Goal: Check status: Check status

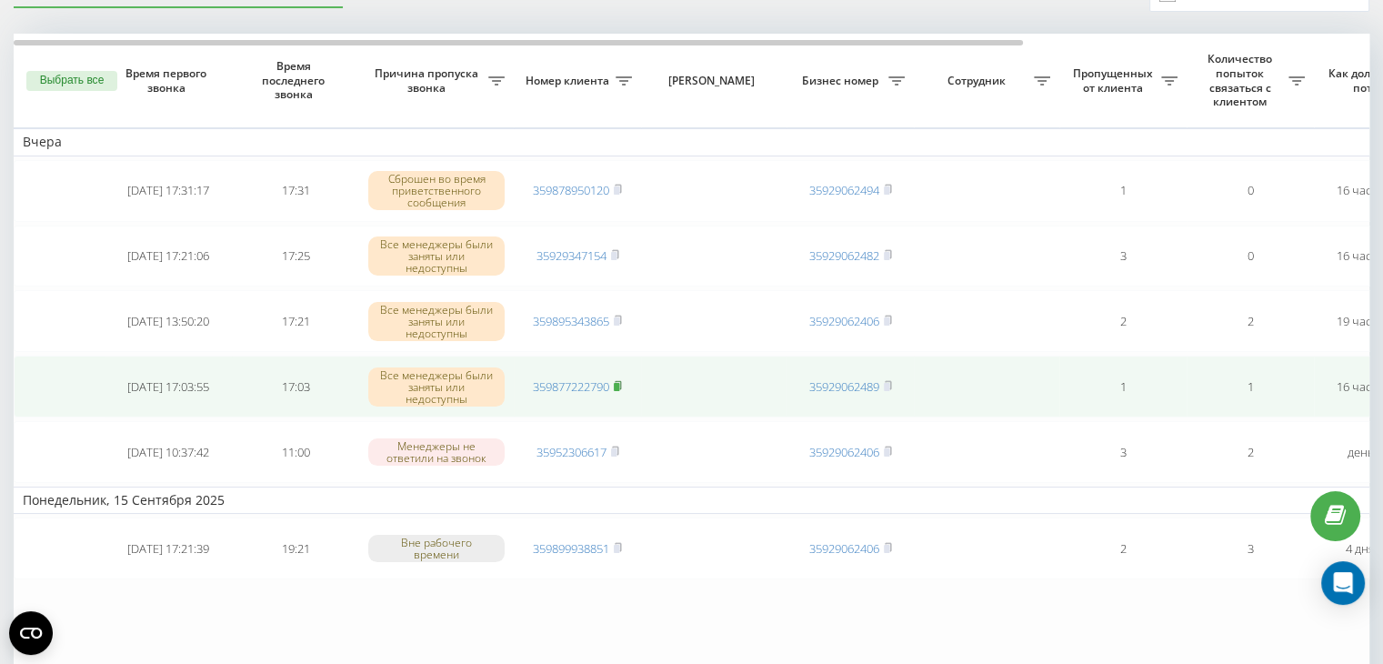
click at [618, 383] on rect at bounding box center [616, 387] width 5 height 8
click at [619, 384] on rect at bounding box center [616, 387] width 5 height 8
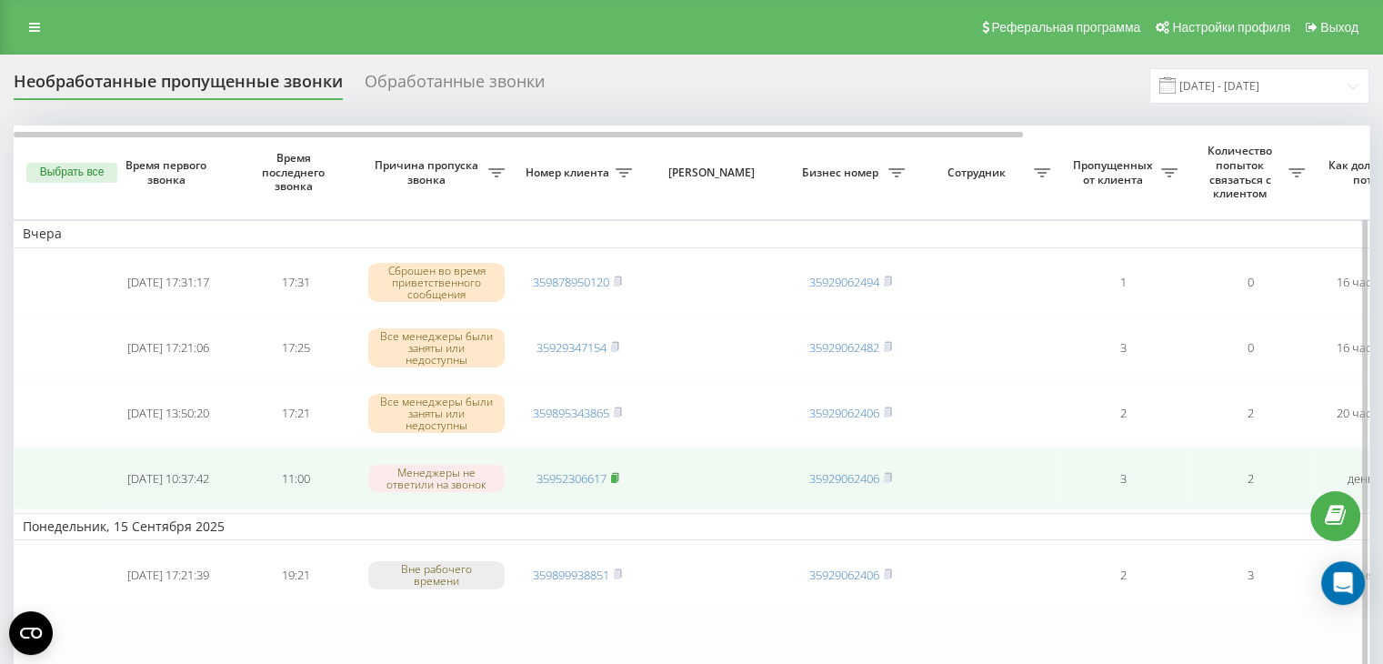
click at [615, 475] on rect at bounding box center [613, 479] width 5 height 8
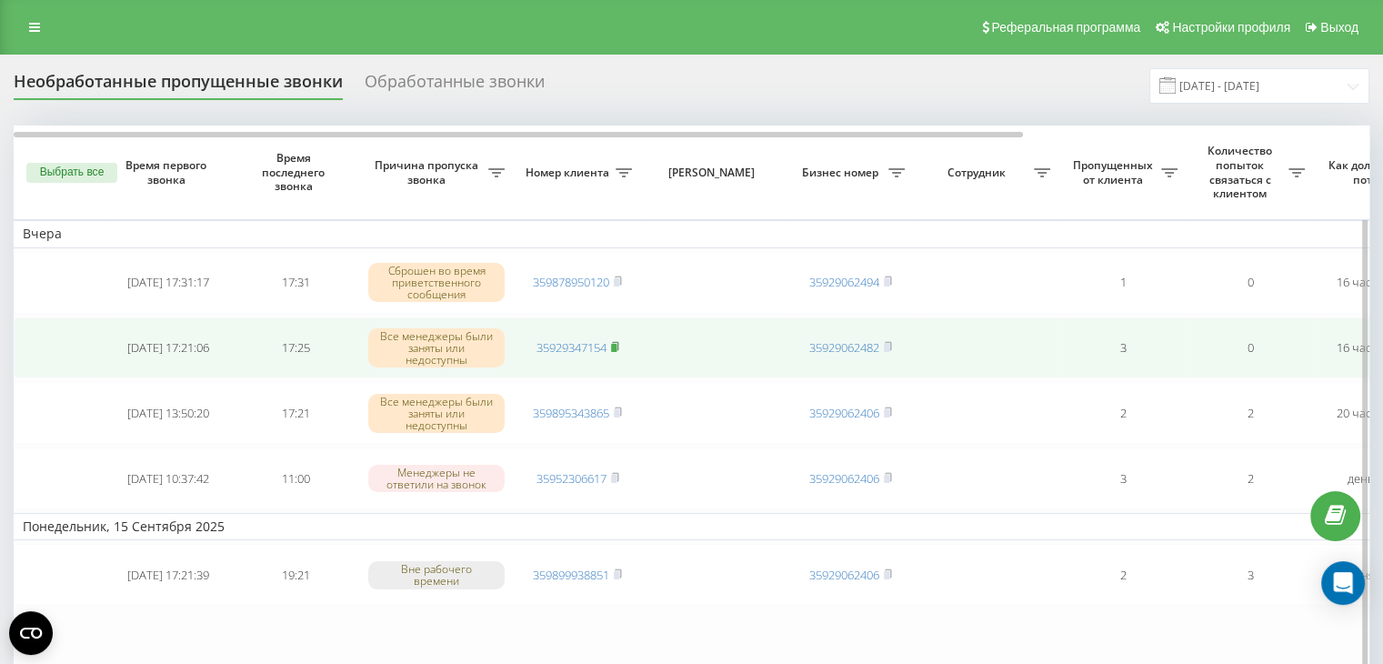
click at [616, 344] on rect at bounding box center [613, 348] width 5 height 8
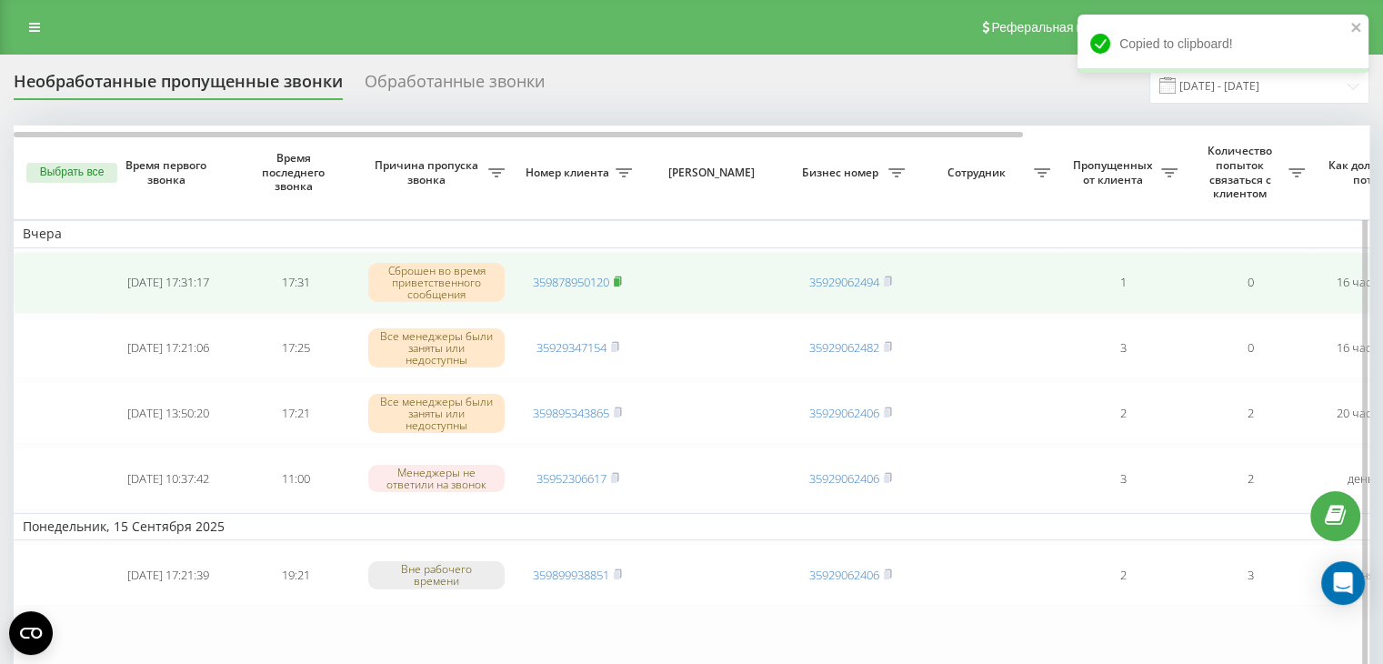
click at [619, 278] on rect at bounding box center [616, 282] width 5 height 8
